Goal: Task Accomplishment & Management: Complete application form

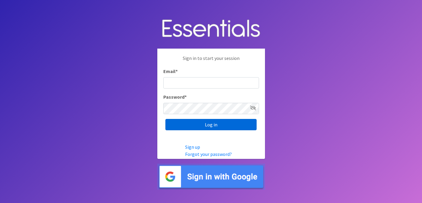
type input "ops@giftsfromliam.org"
click at [210, 125] on input "Log in" at bounding box center [210, 124] width 91 height 11
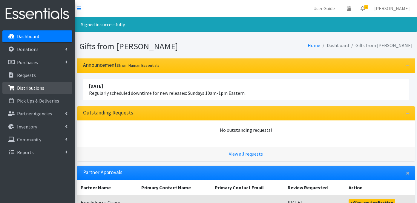
click at [24, 89] on p "Distributions" at bounding box center [30, 88] width 27 height 6
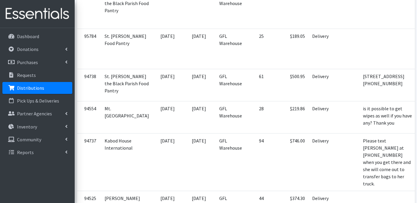
scroll to position [321, 0]
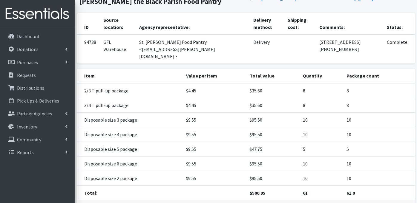
scroll to position [60, 0]
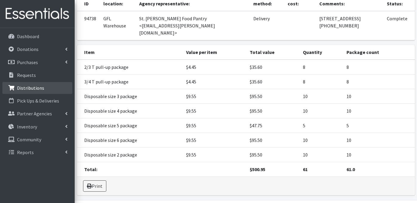
click at [28, 89] on p "Distributions" at bounding box center [30, 88] width 27 height 6
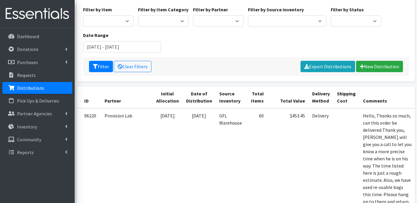
scroll to position [52, 0]
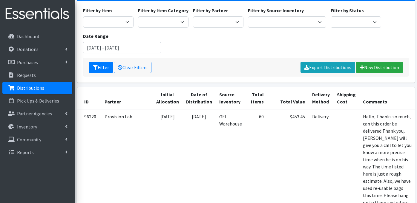
drag, startPoint x: 355, startPoint y: 31, endPoint x: 408, endPoint y: 108, distance: 93.2
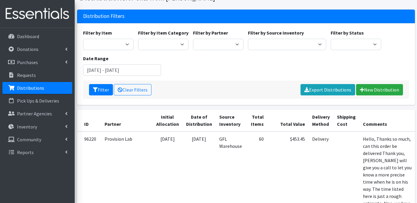
scroll to position [28, 0]
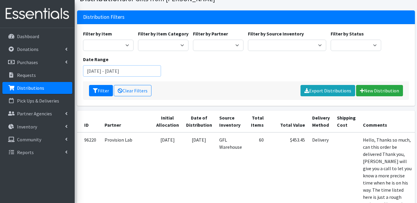
click at [122, 71] on input "July 9, 2025 - October 9, 2025" at bounding box center [122, 70] width 78 height 11
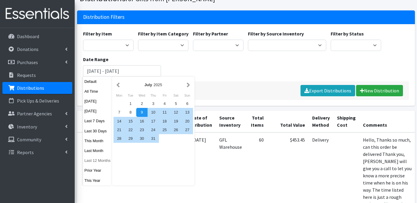
click at [99, 162] on button "Last 12 Months" at bounding box center [97, 161] width 29 height 9
type input "[DATE] - [DATE]"
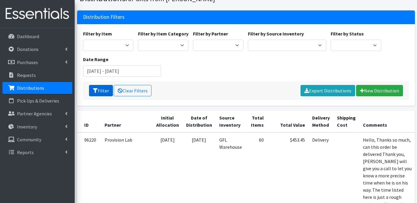
click at [98, 90] on button "Filter" at bounding box center [101, 90] width 24 height 11
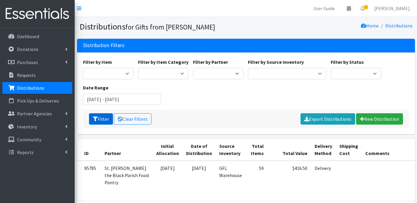
click at [101, 122] on button "Filter" at bounding box center [101, 119] width 24 height 11
click at [238, 74] on select "Aid for Women Aunt Martha's Bloom Trail High School Centers for New Horizons Fa…" at bounding box center [218, 73] width 50 height 11
select select "5060"
click at [193, 68] on select "Aid for Women Aunt Martha's Bloom Trail High School Centers for New Horizons Fa…" at bounding box center [218, 73] width 50 height 11
click at [102, 119] on button "Filter" at bounding box center [101, 119] width 24 height 11
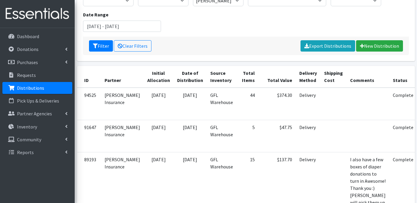
scroll to position [73, 0]
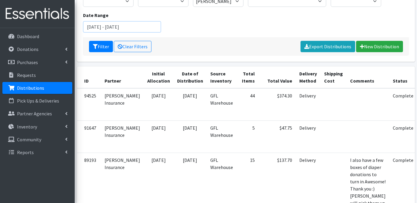
click at [146, 27] on input "September 10, 2024 - September 9, 2025" at bounding box center [122, 26] width 78 height 11
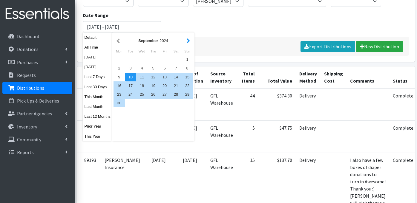
click at [189, 41] on button "button" at bounding box center [188, 40] width 6 height 7
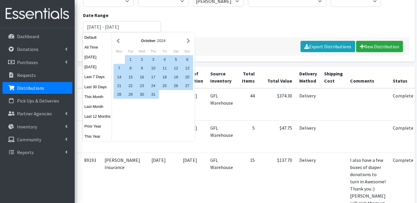
click at [189, 41] on button "button" at bounding box center [188, 40] width 6 height 7
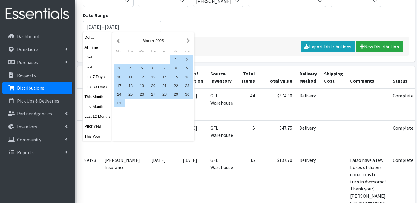
click at [189, 41] on button "button" at bounding box center [188, 40] width 6 height 7
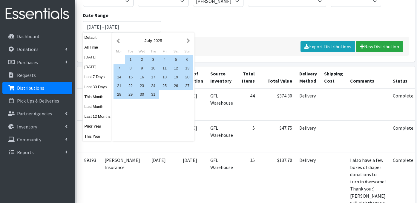
click at [189, 41] on button "button" at bounding box center [188, 40] width 6 height 7
click at [194, 28] on div "Filter by Item 10x13 bags 11x14 bags 12x14 bag 13x15 bag 1 package 2/3 T pull-u…" at bounding box center [246, 11] width 330 height 51
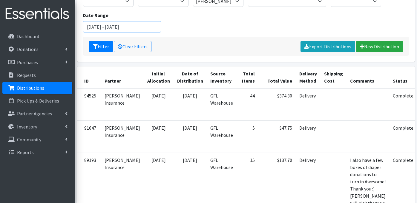
click at [132, 26] on input "September 10, 2024 - September 9, 2025" at bounding box center [122, 26] width 78 height 11
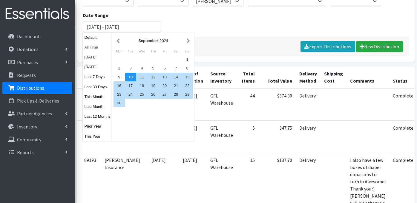
click at [95, 48] on button "All Time" at bounding box center [97, 47] width 29 height 9
type input "September 9, 1925 - September 9, 2026"
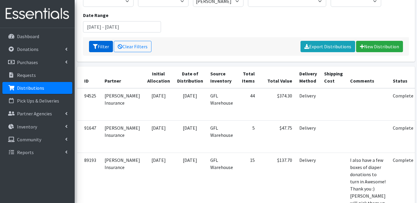
click at [90, 45] on button "Filter" at bounding box center [101, 46] width 24 height 11
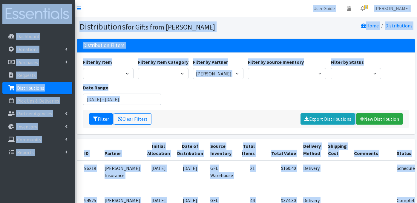
drag, startPoint x: 300, startPoint y: 131, endPoint x: 156, endPoint y: -33, distance: 219.1
click at [209, 92] on div "Filter by Item 10x13 bags 11x14 bags 12x14 bag 13x15 bag 1 package 2/3 T pull-u…" at bounding box center [246, 84] width 330 height 51
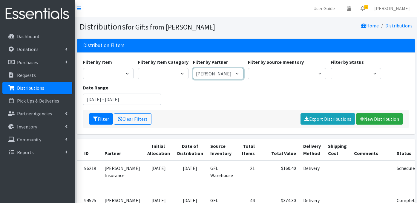
click at [222, 72] on select "Aid for Women Aunt Martha's Bloom Trail High School Centers for New Horizons Fa…" at bounding box center [218, 73] width 50 height 11
select select "5063"
click at [193, 68] on select "Aid for Women Aunt Martha's Bloom Trail High School Centers for New Horizons Fa…" at bounding box center [218, 73] width 50 height 11
click at [104, 117] on button "Filter" at bounding box center [101, 119] width 24 height 11
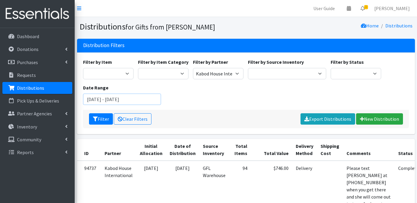
click at [145, 100] on input "[DATE] - [DATE]" at bounding box center [122, 99] width 78 height 11
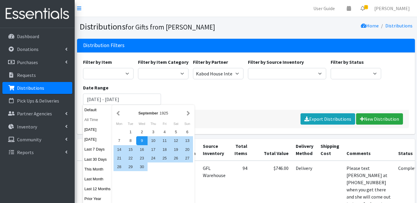
click at [98, 118] on button "All Time" at bounding box center [97, 120] width 29 height 9
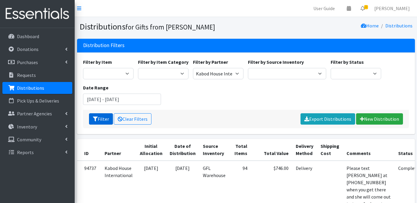
click at [99, 120] on button "Filter" at bounding box center [101, 119] width 24 height 11
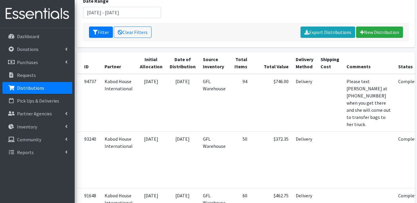
scroll to position [84, 0]
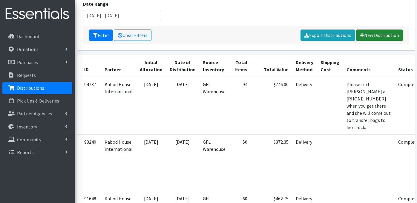
click at [388, 38] on link "New Distribution" at bounding box center [379, 35] width 47 height 11
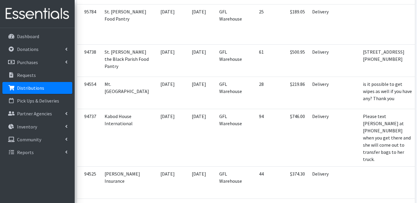
scroll to position [345, 0]
